Goal: Task Accomplishment & Management: Manage account settings

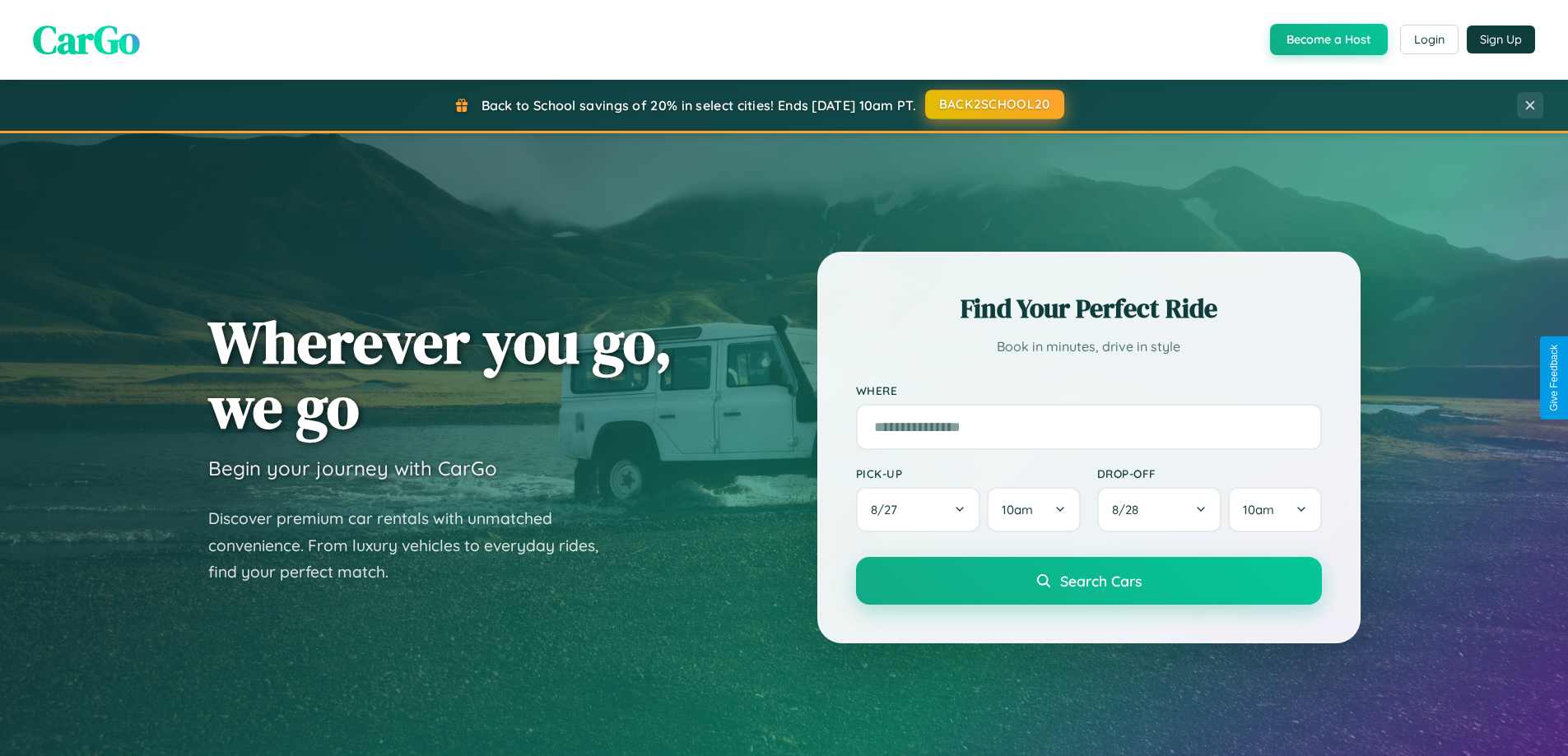
click at [994, 104] on button "BACK2SCHOOL20" at bounding box center [995, 104] width 139 height 30
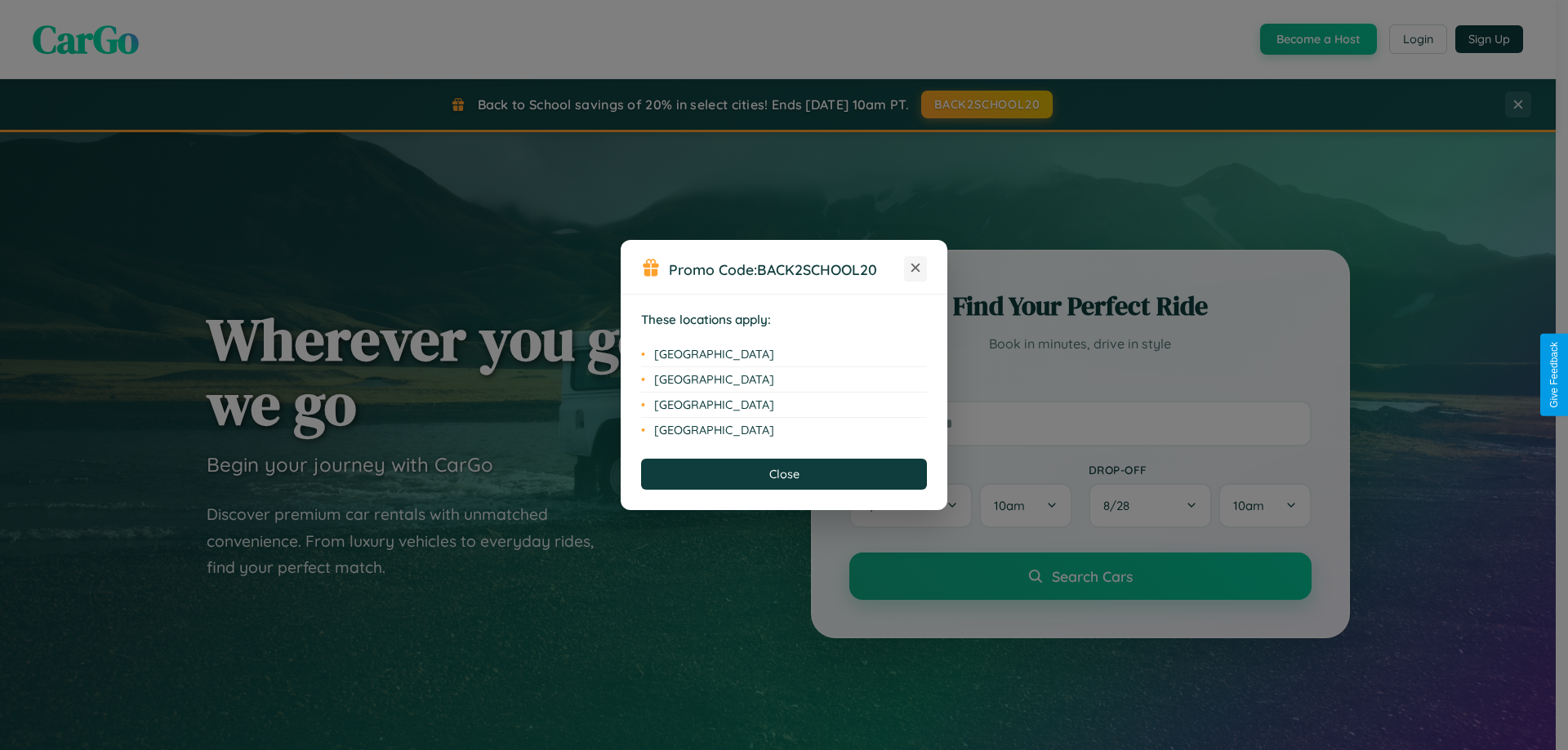
click at [915, 268] on icon at bounding box center [916, 268] width 9 height 9
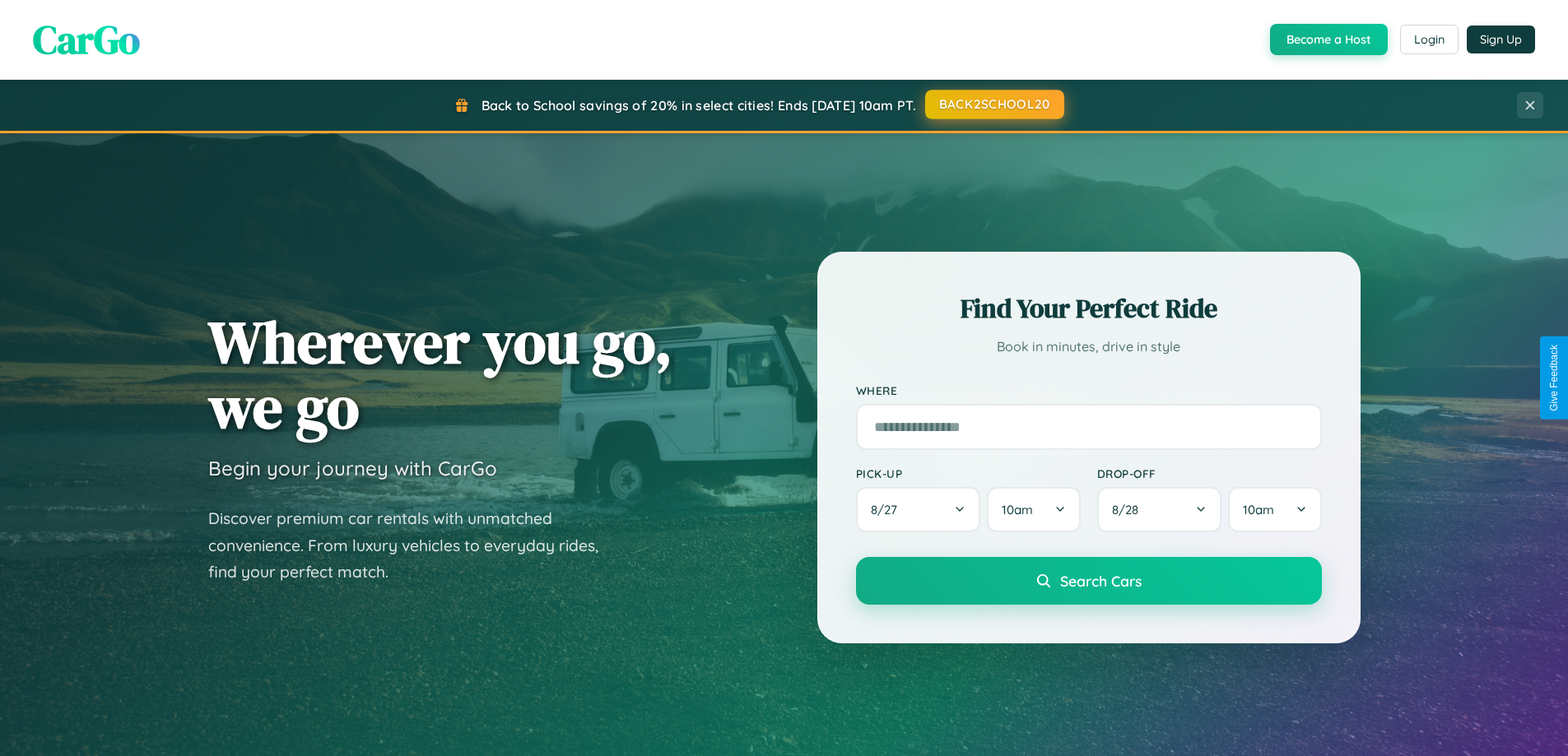
click at [994, 104] on button "BACK2SCHOOL20" at bounding box center [995, 104] width 139 height 30
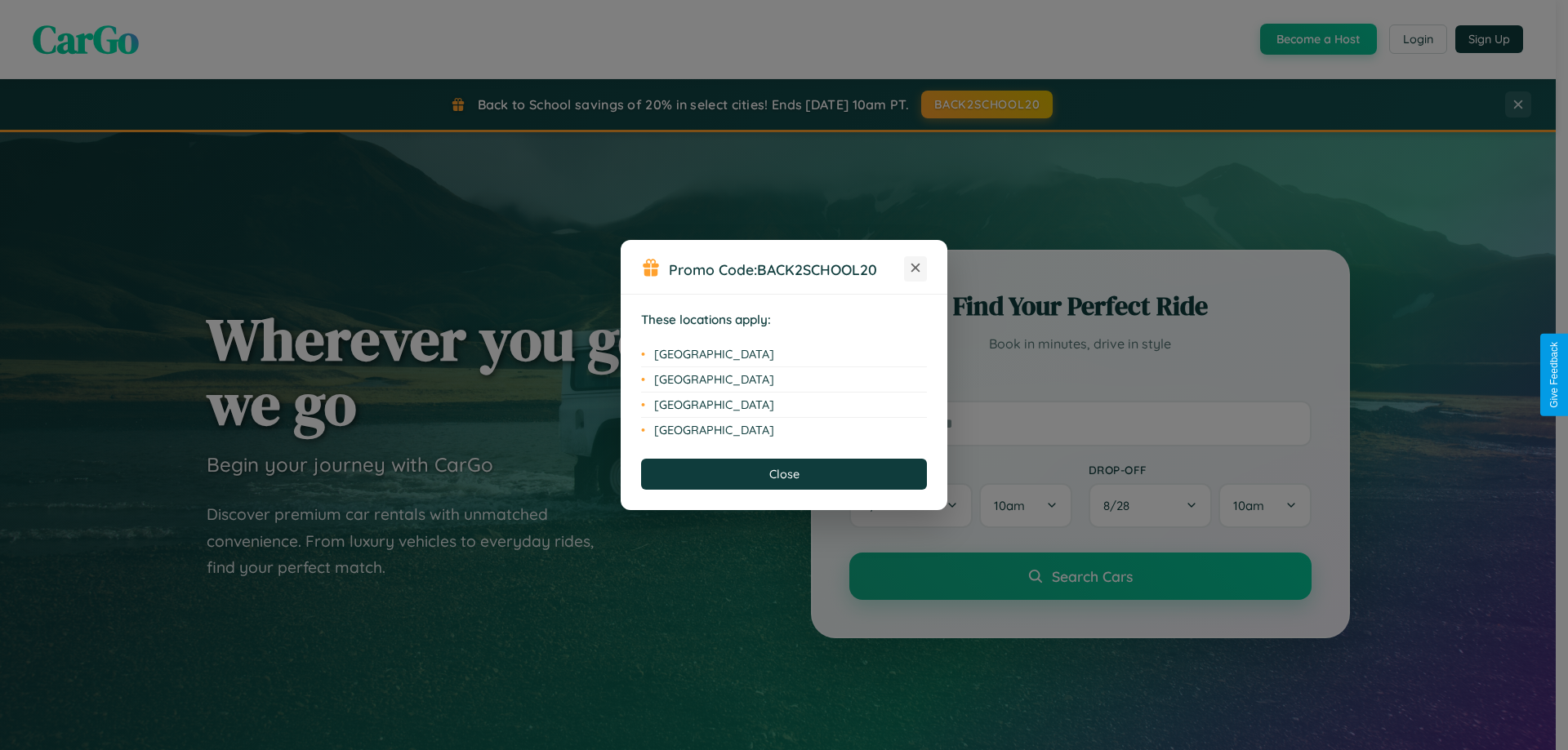
click at [915, 268] on icon at bounding box center [916, 268] width 9 height 9
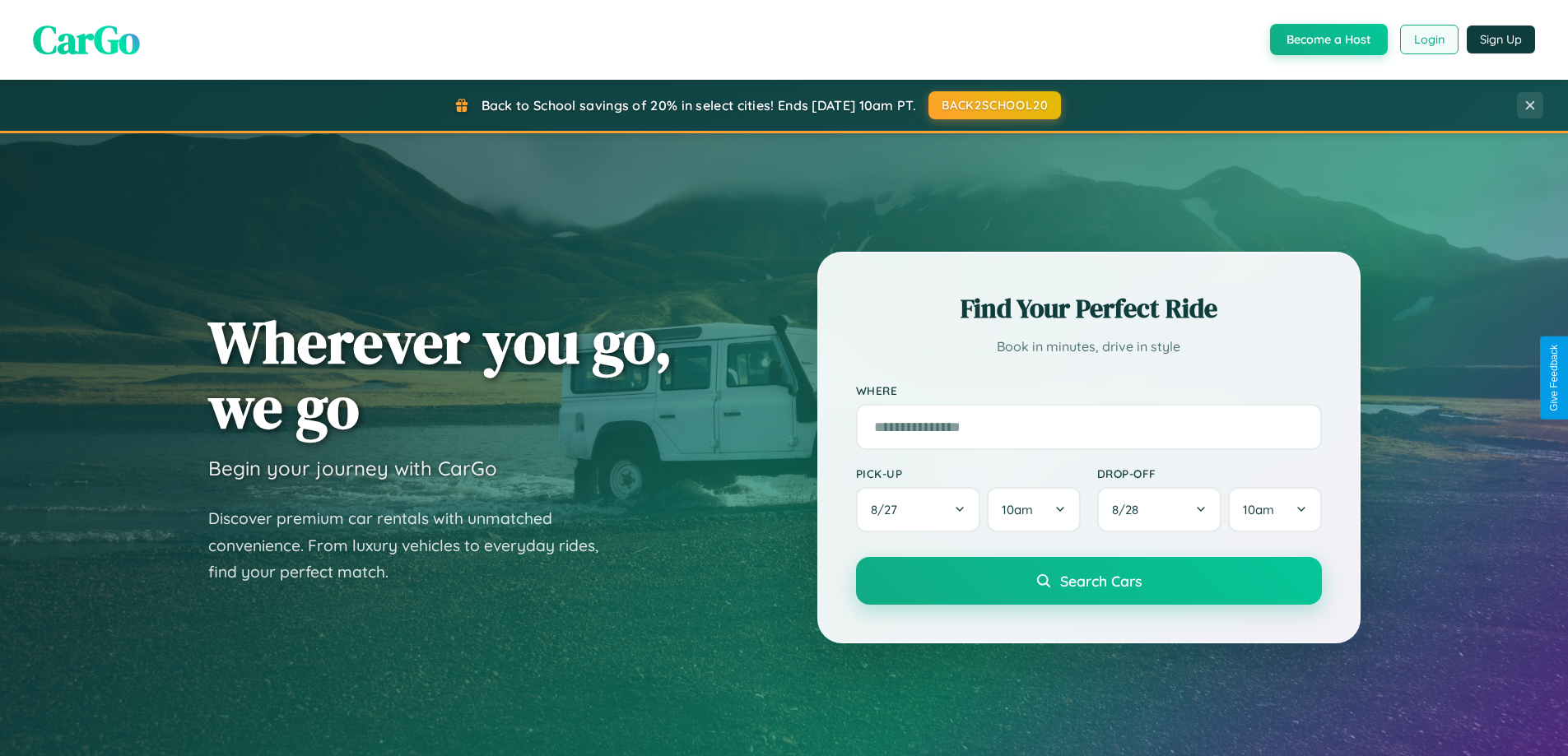
click at [1428, 39] on button "Login" at bounding box center [1429, 39] width 58 height 30
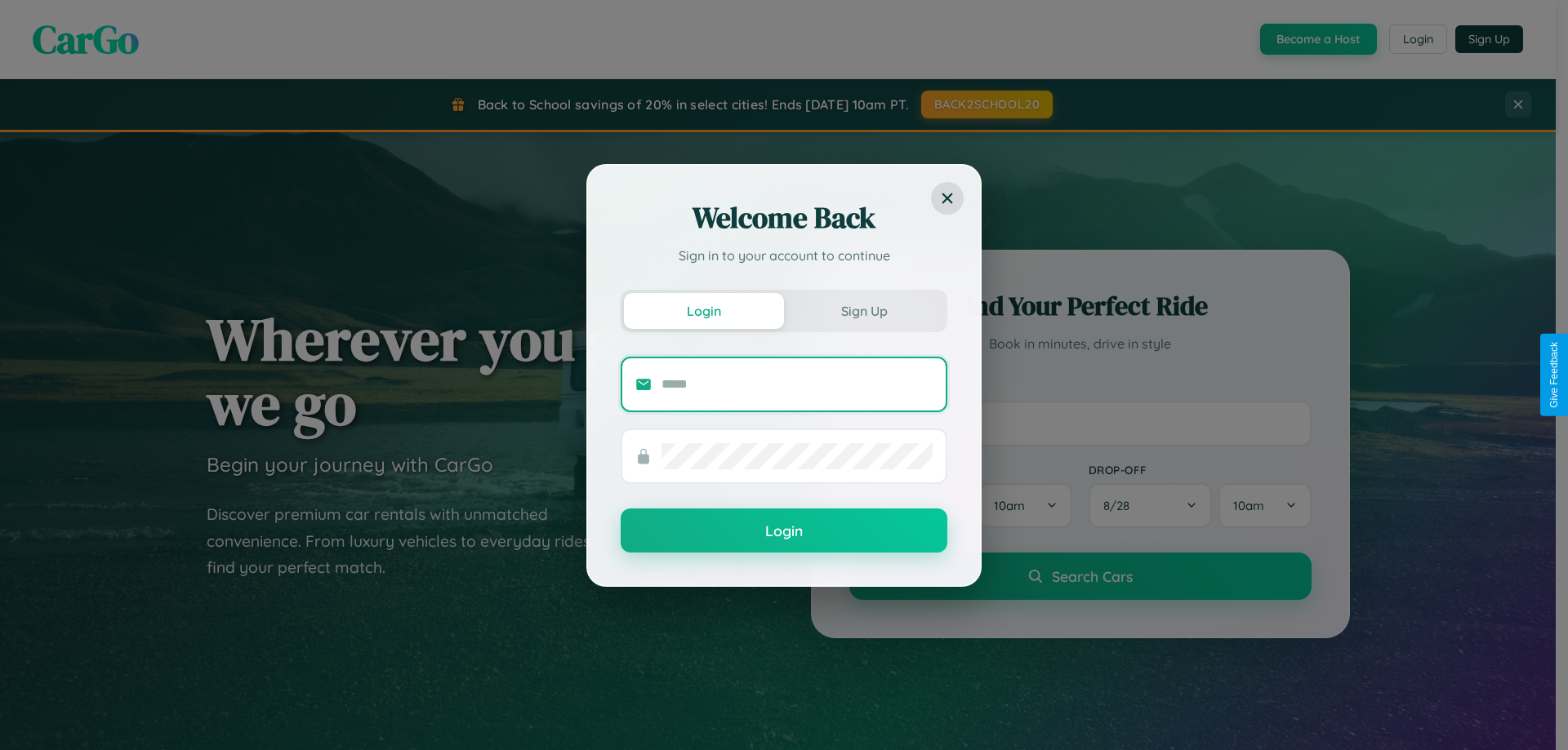
click at [797, 384] on input "text" at bounding box center [797, 384] width 271 height 26
type input "**********"
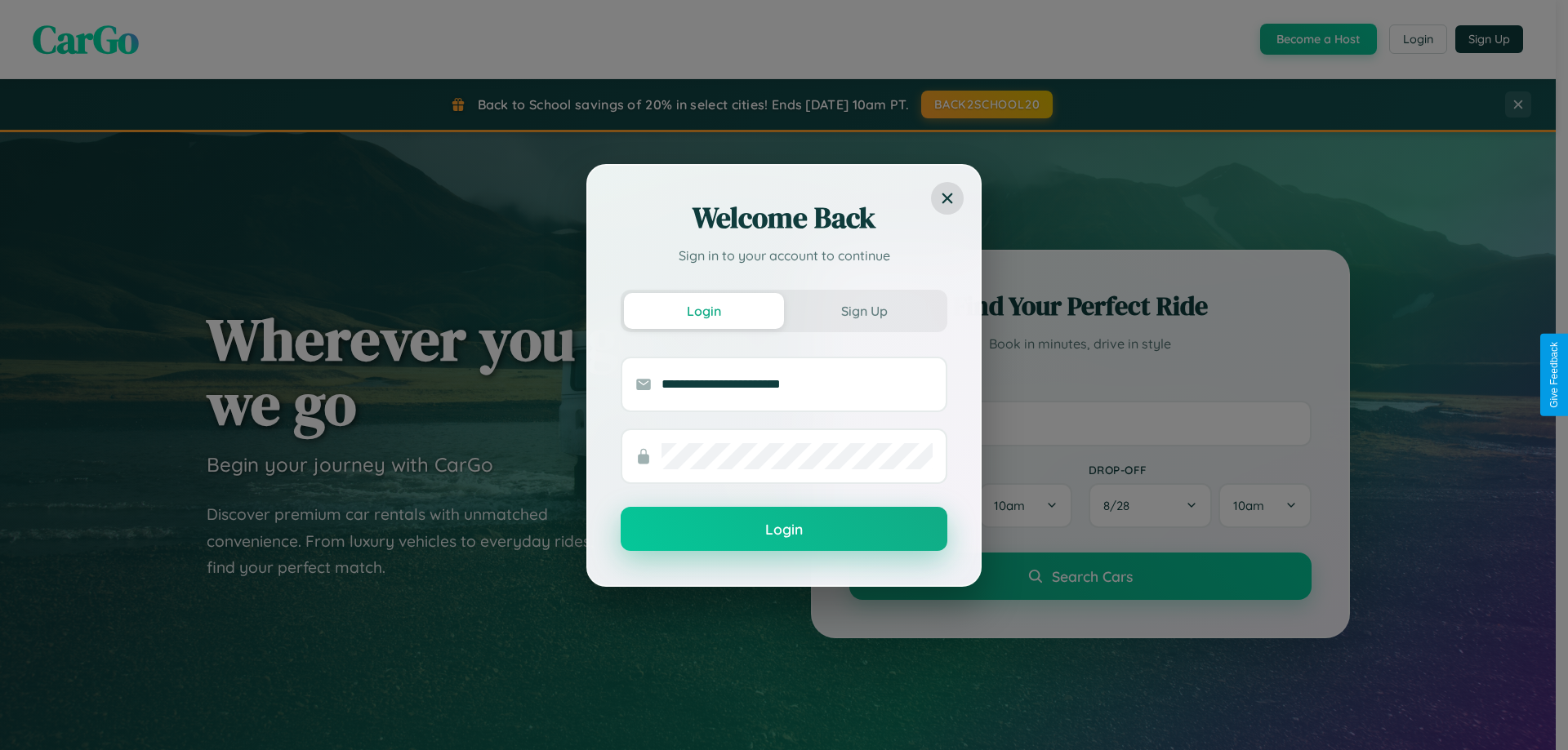
click at [784, 530] on button "Login" at bounding box center [784, 528] width 326 height 44
